Goal: Task Accomplishment & Management: Use online tool/utility

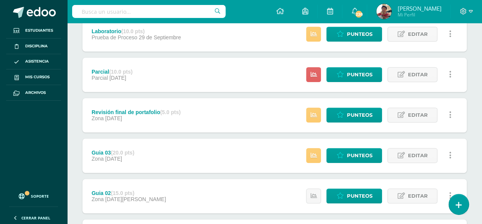
scroll to position [229, 0]
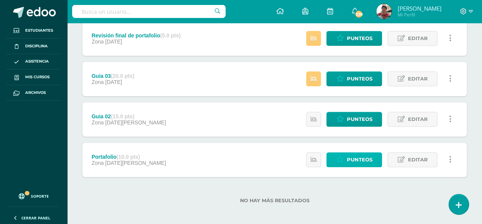
click at [354, 162] on span "Punteos" at bounding box center [360, 160] width 26 height 14
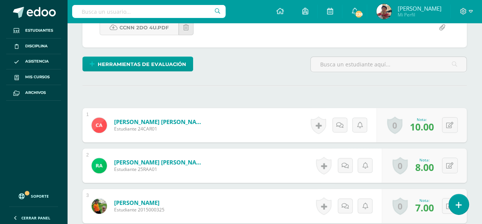
scroll to position [5, 0]
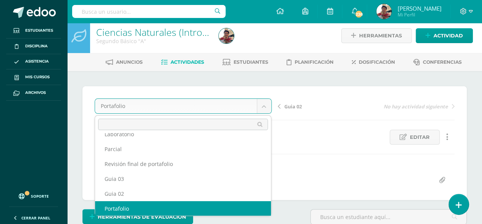
scroll to position [18, 0]
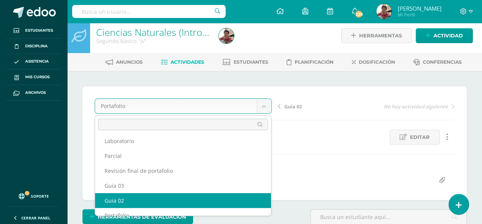
select select "/dashboard/teacher/grade-activity/179438/"
